Goal: Task Accomplishment & Management: Use online tool/utility

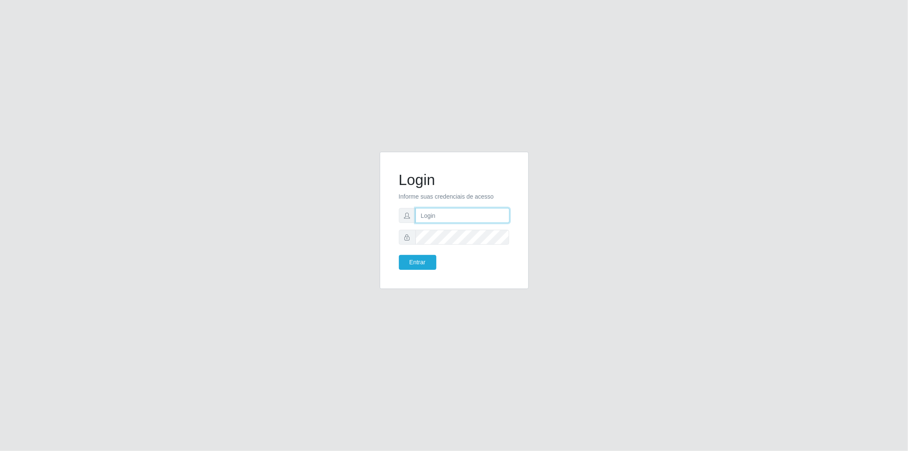
click at [473, 214] on input "text" at bounding box center [463, 215] width 94 height 15
type input "[EMAIL_ADDRESS][DOMAIN_NAME]"
click at [399, 255] on button "Entrar" at bounding box center [417, 262] width 37 height 15
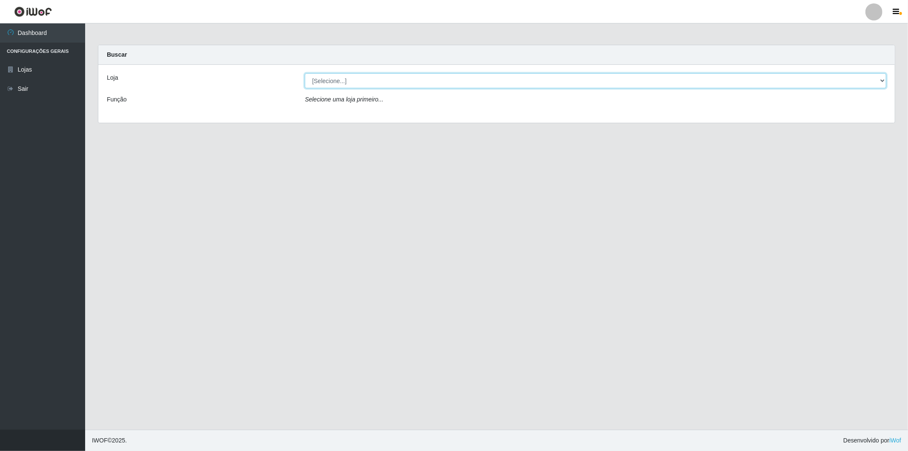
drag, startPoint x: 431, startPoint y: 82, endPoint x: 421, endPoint y: 86, distance: 10.7
click at [431, 82] on select "[Selecione...] BomQueSó Agreste - Loja 2" at bounding box center [596, 80] width 582 height 15
select select "214"
click at [305, 73] on select "[Selecione...] BomQueSó Agreste - Loja 2" at bounding box center [596, 80] width 582 height 15
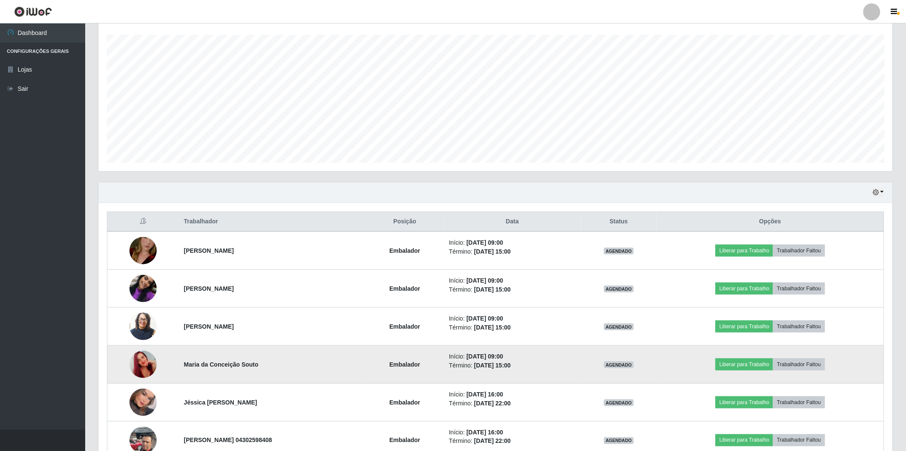
scroll to position [236, 0]
